Goal: Register for event/course

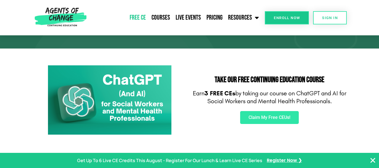
scroll to position [84, 0]
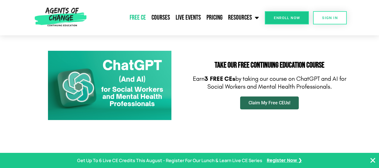
click at [268, 103] on span "Claim My Free CEUs!" at bounding box center [270, 103] width 42 height 4
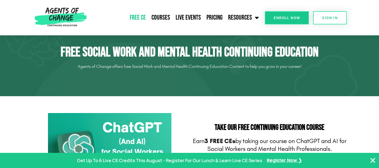
scroll to position [0, 0]
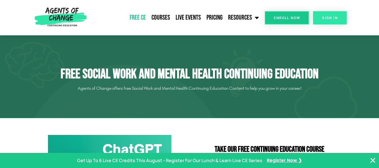
drag, startPoint x: 326, startPoint y: 24, endPoint x: 326, endPoint y: 26, distance: 2.8
click at [326, 24] on link "SIGN IN" at bounding box center [330, 17] width 34 height 13
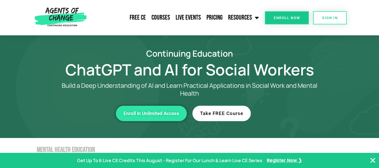
click at [237, 116] on span "Take FREE Course" at bounding box center [221, 113] width 43 height 5
